Goal: Book appointment/travel/reservation

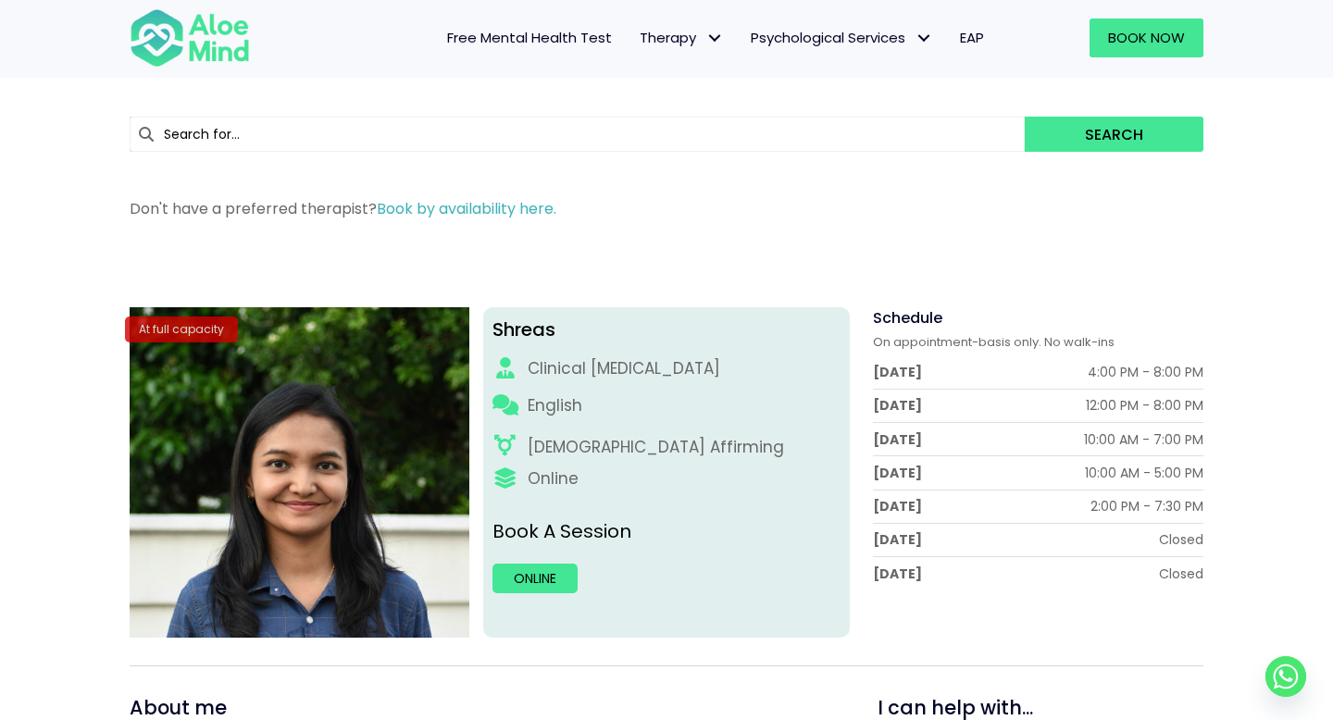
scroll to position [60, 0]
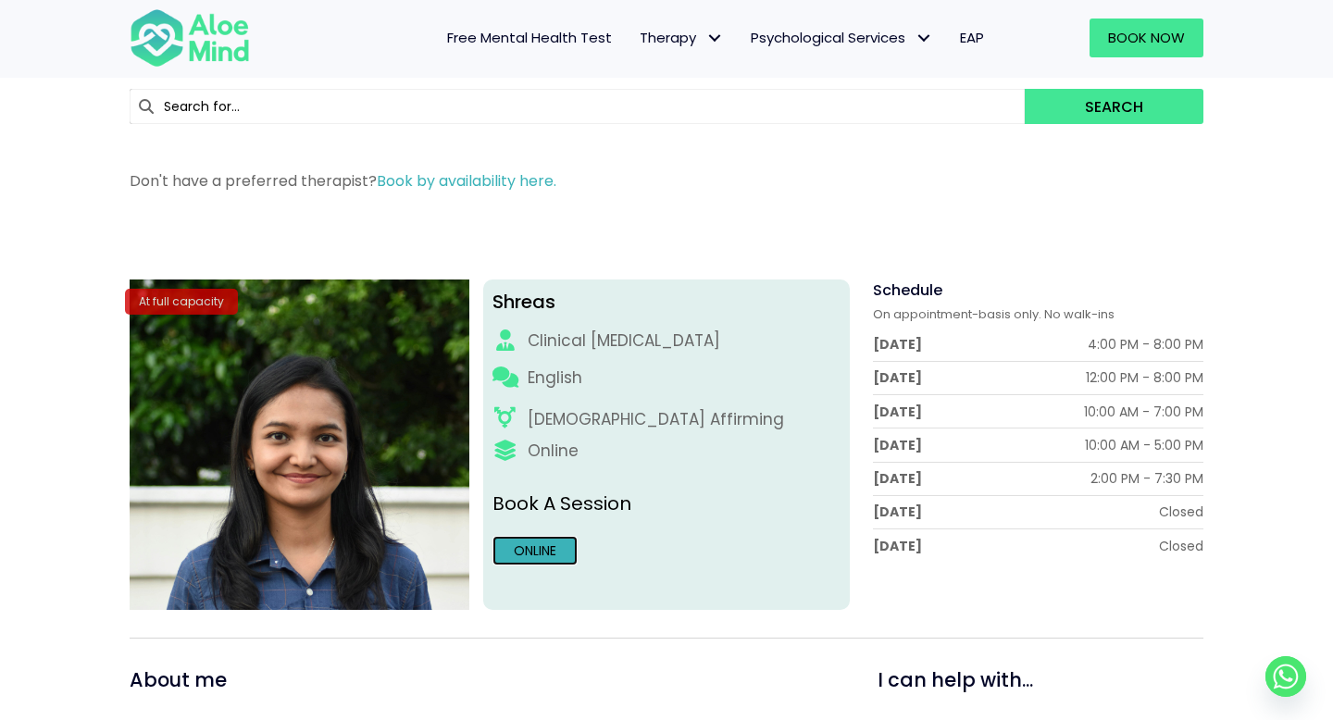
click at [556, 556] on link "Online" at bounding box center [535, 551] width 85 height 30
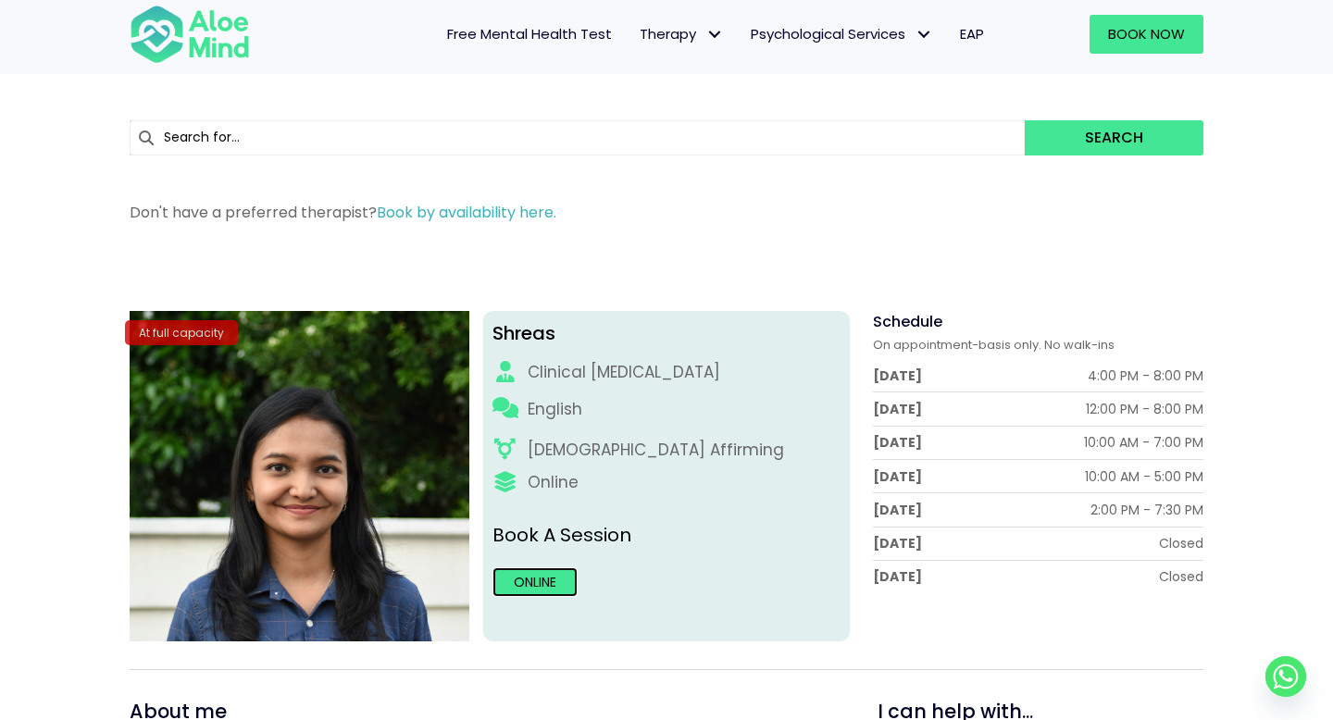
scroll to position [0, 0]
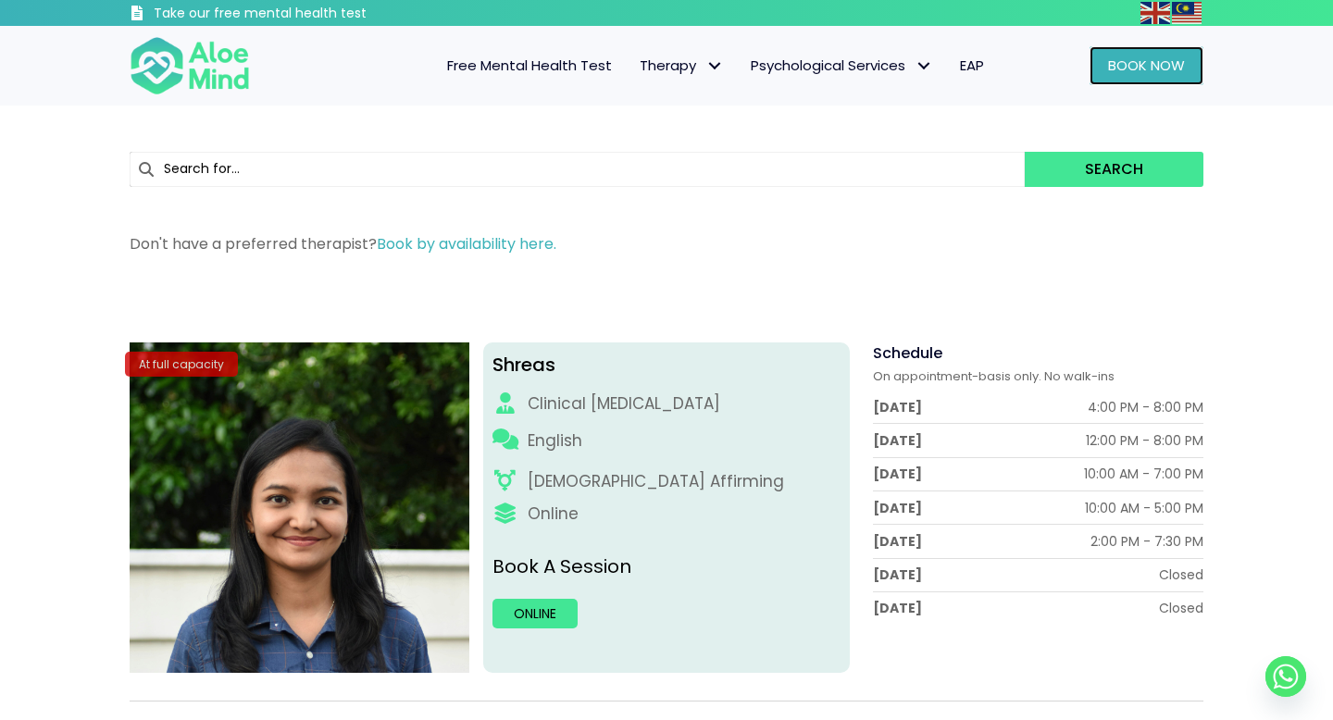
click at [1149, 72] on span "Book Now" at bounding box center [1146, 65] width 77 height 19
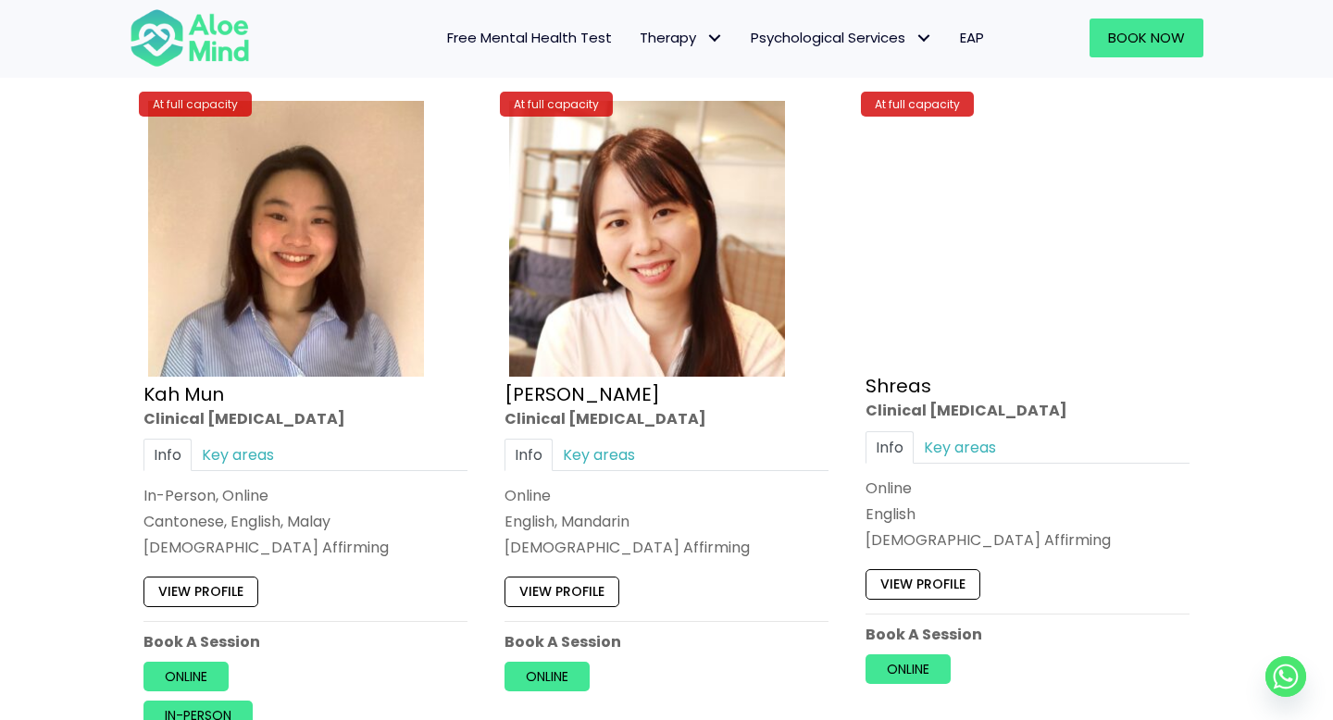
scroll to position [7154, 0]
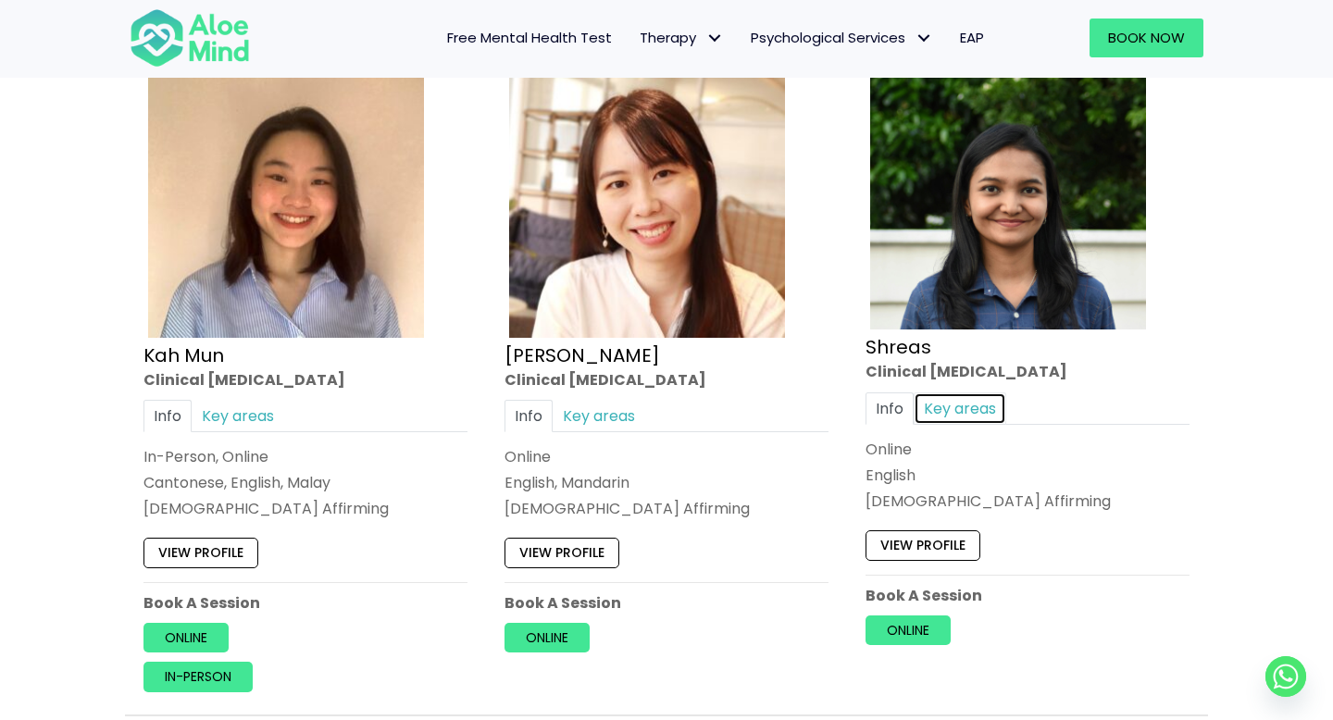
click at [968, 410] on link "Key areas" at bounding box center [960, 408] width 93 height 32
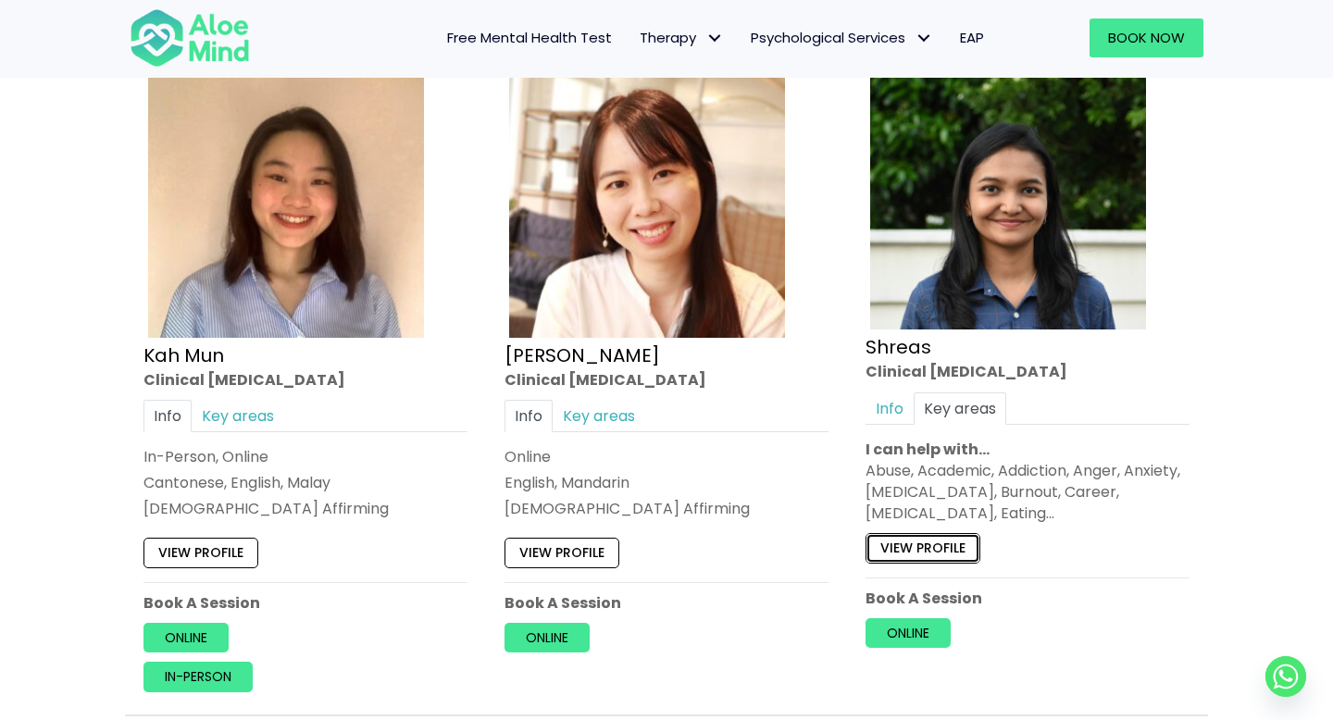
click at [941, 545] on link "View profile" at bounding box center [923, 548] width 115 height 30
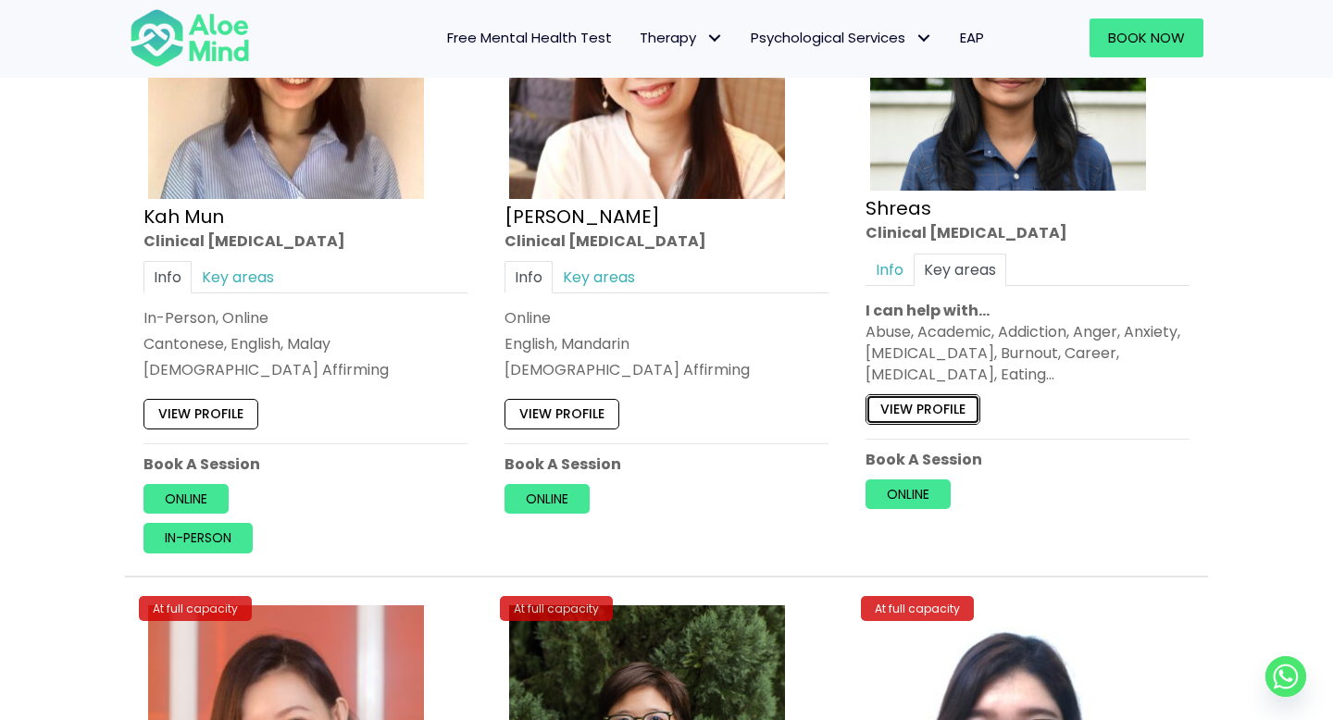
scroll to position [7380, 0]
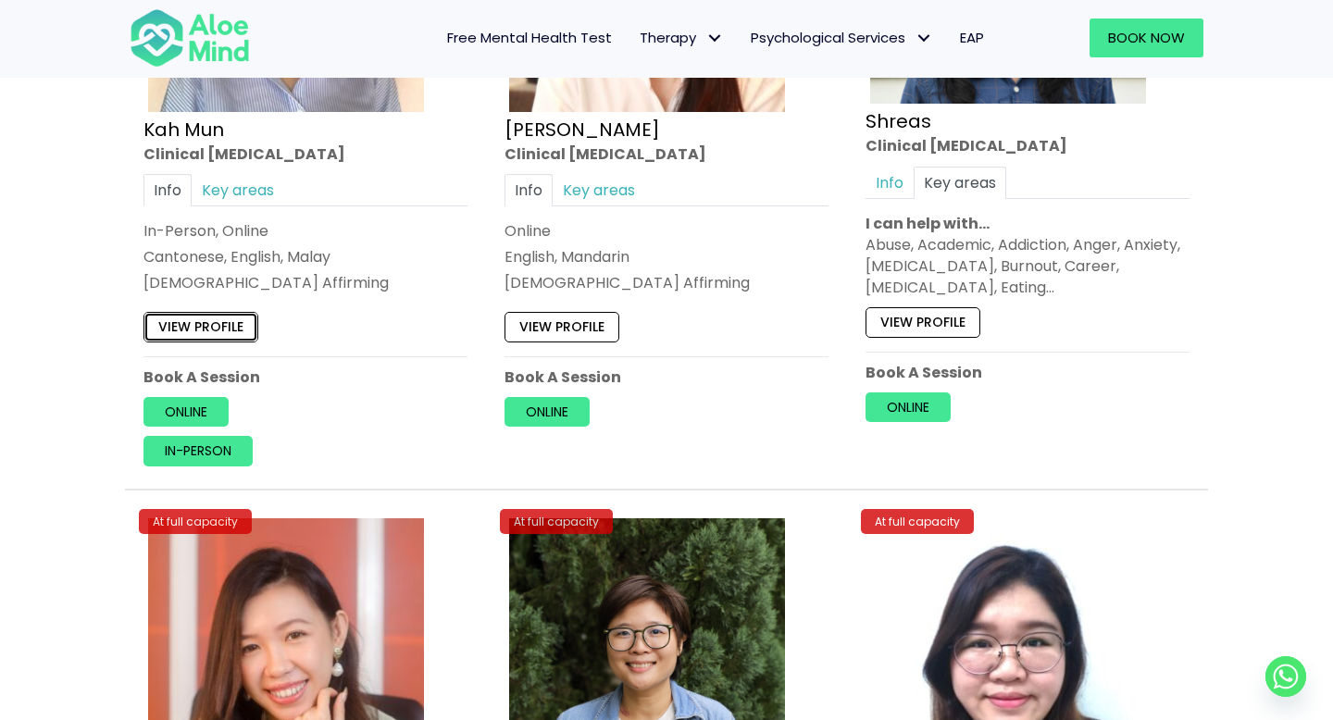
click at [221, 325] on link "View profile" at bounding box center [201, 327] width 115 height 30
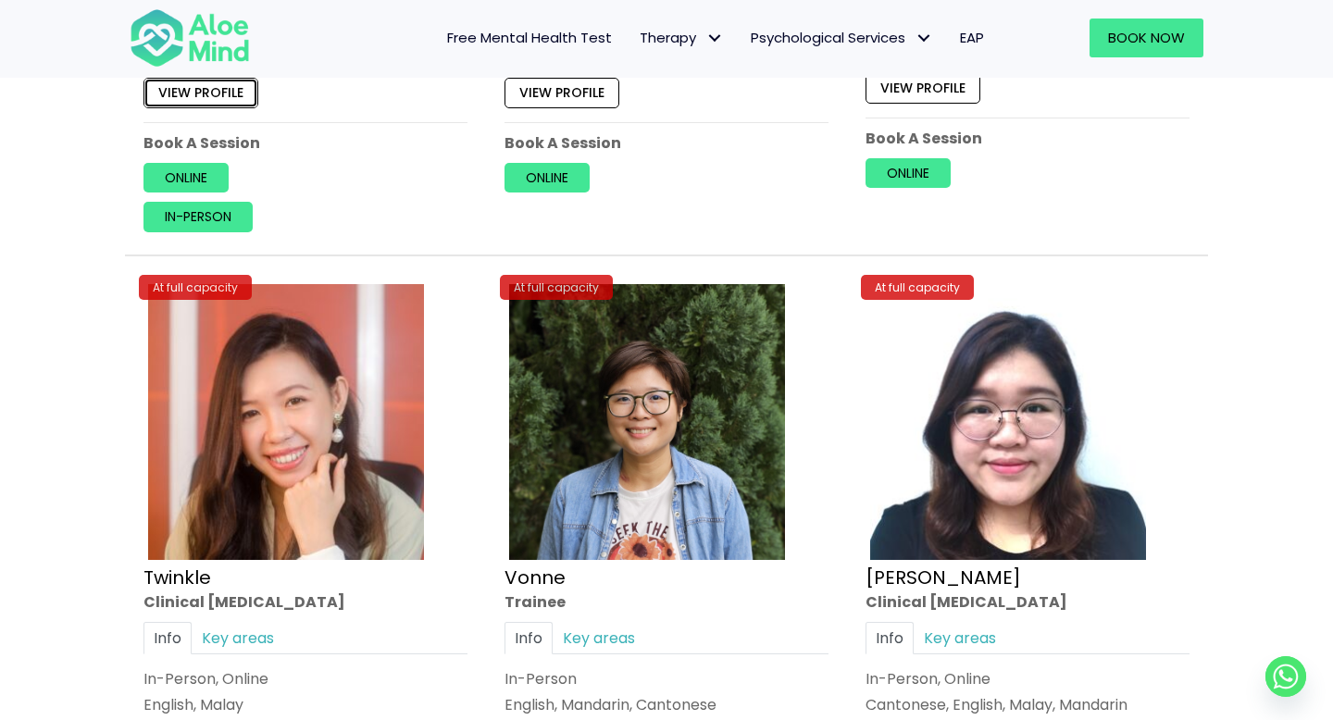
scroll to position [7757, 0]
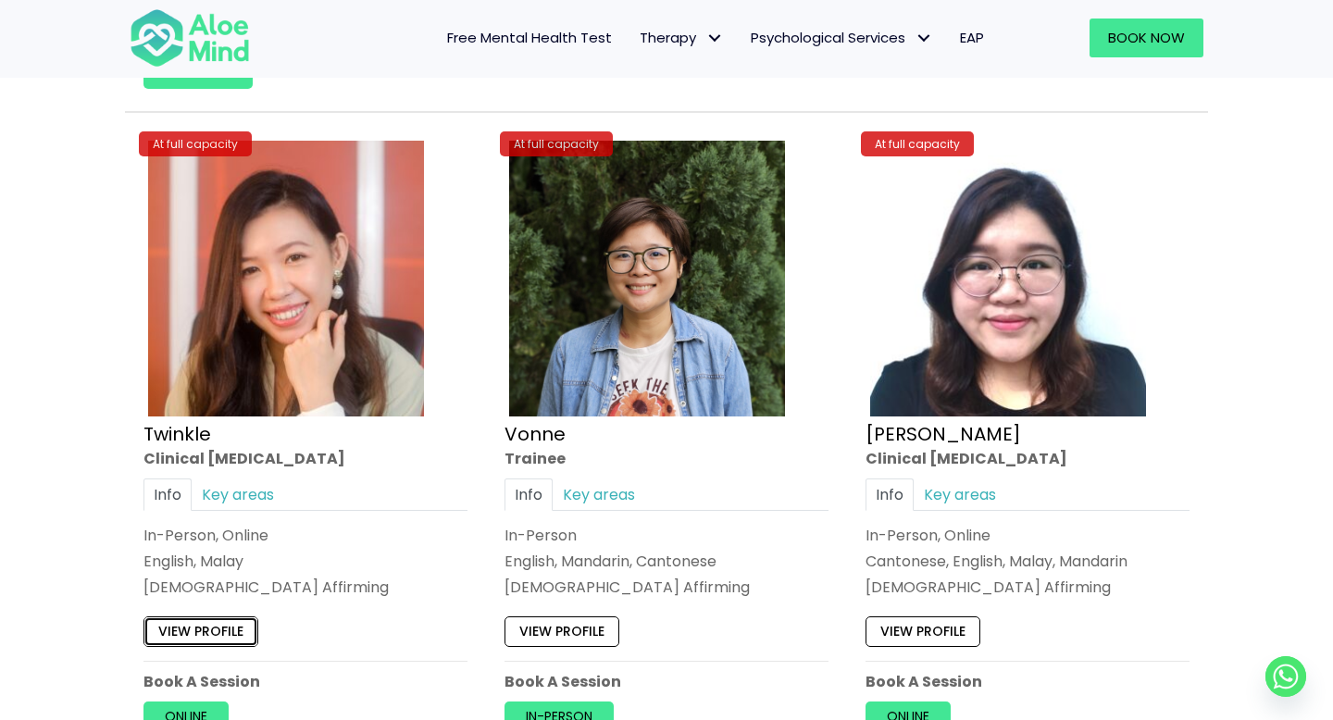
click at [224, 632] on link "View profile" at bounding box center [201, 633] width 115 height 30
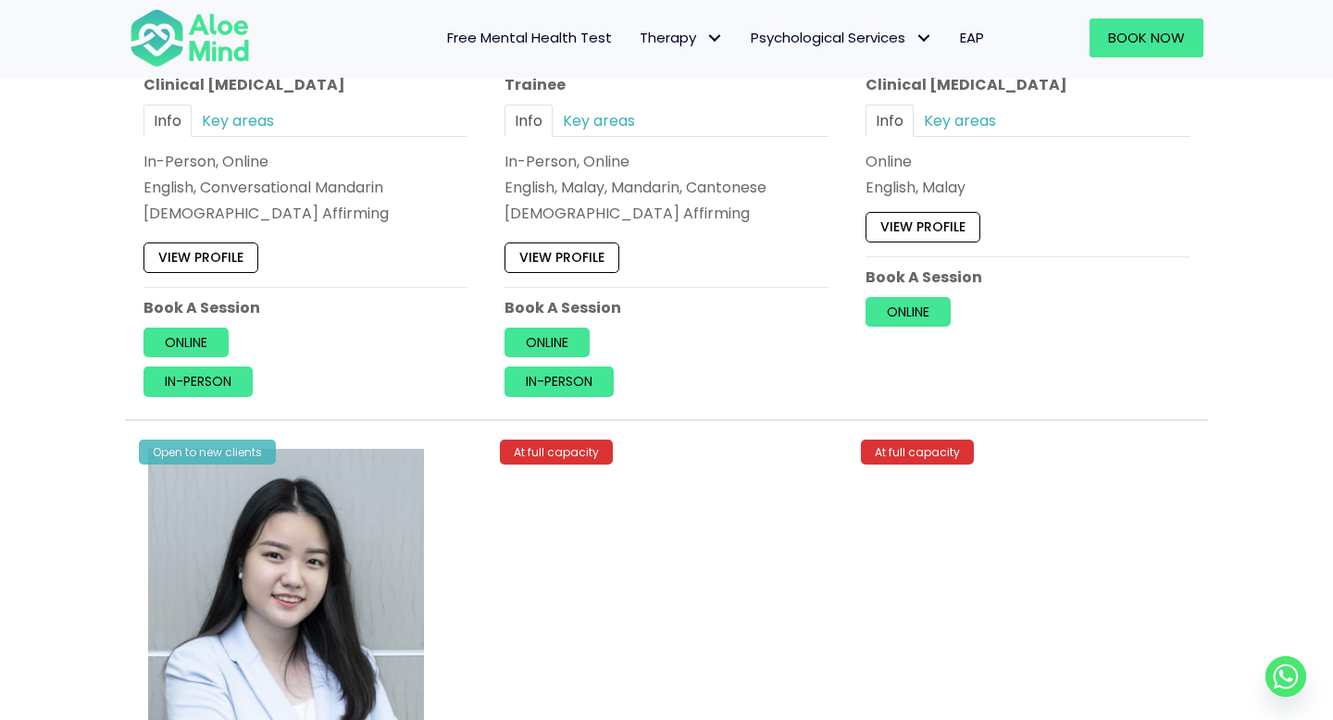
scroll to position [5530, 0]
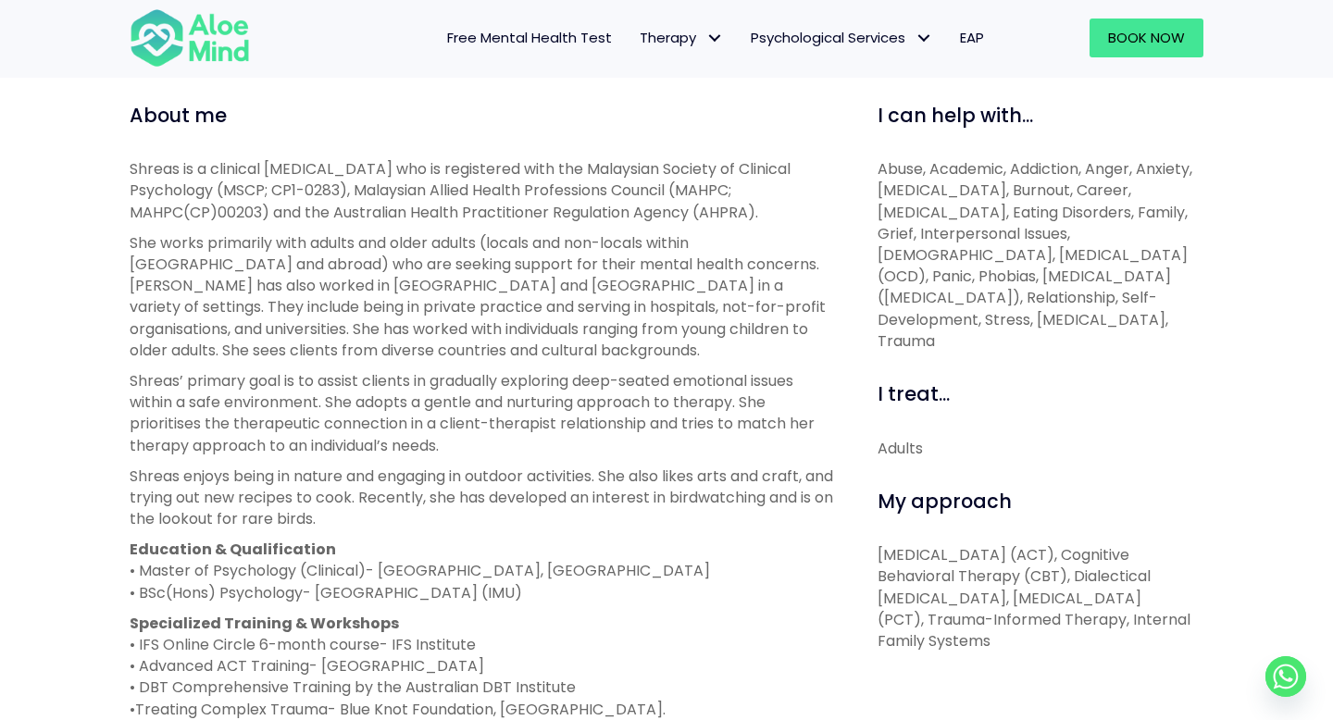
scroll to position [619, 0]
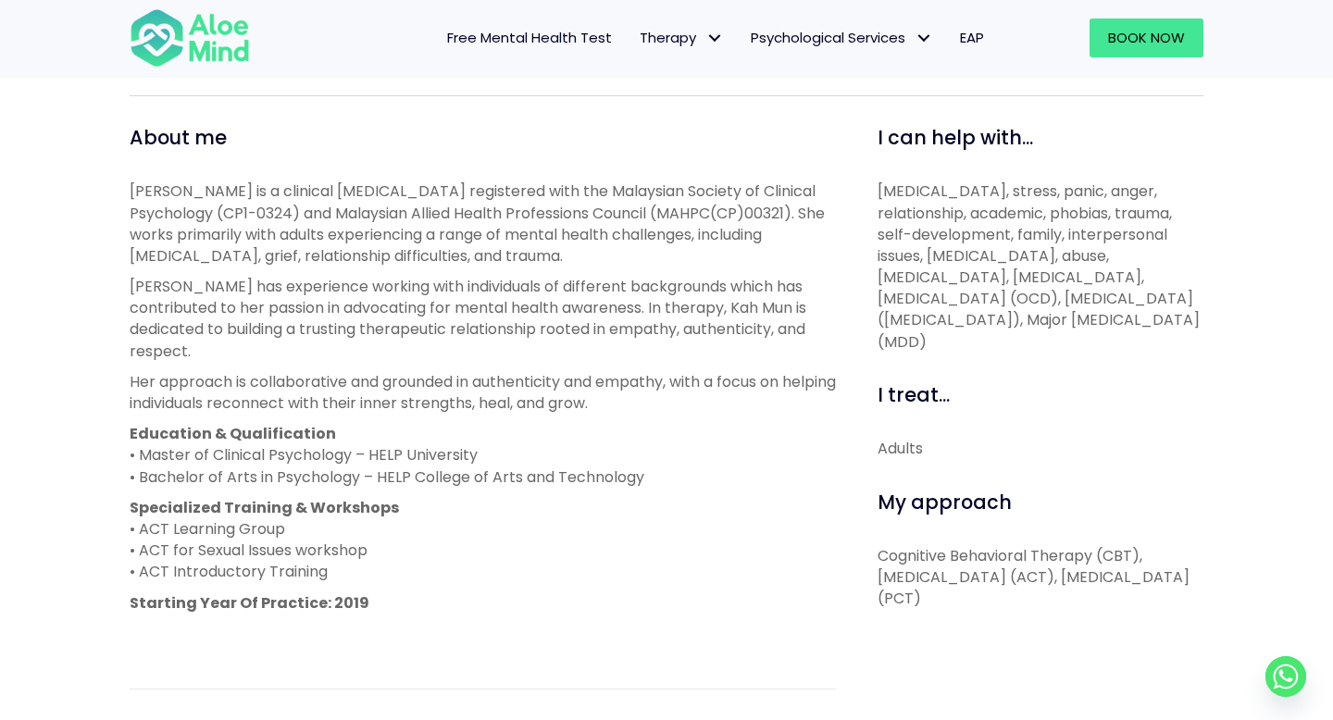
scroll to position [441, 0]
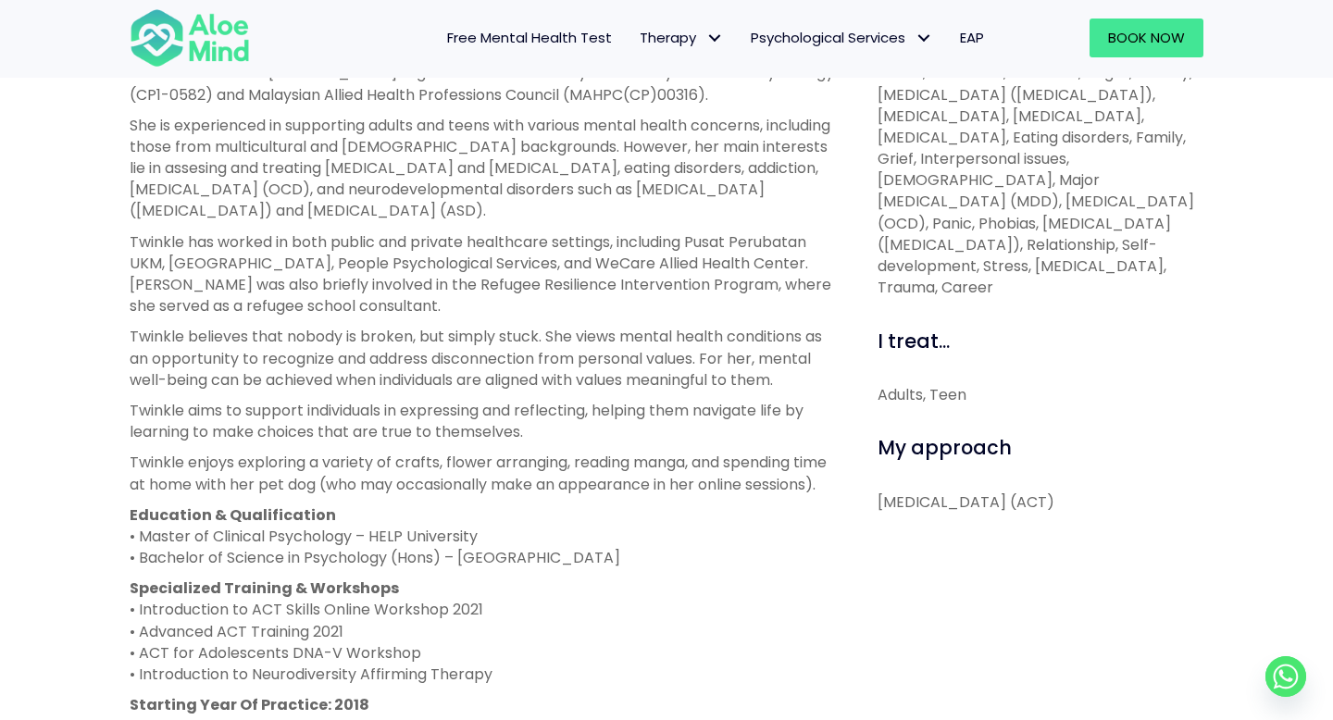
scroll to position [735, 0]
